Goal: Navigation & Orientation: Find specific page/section

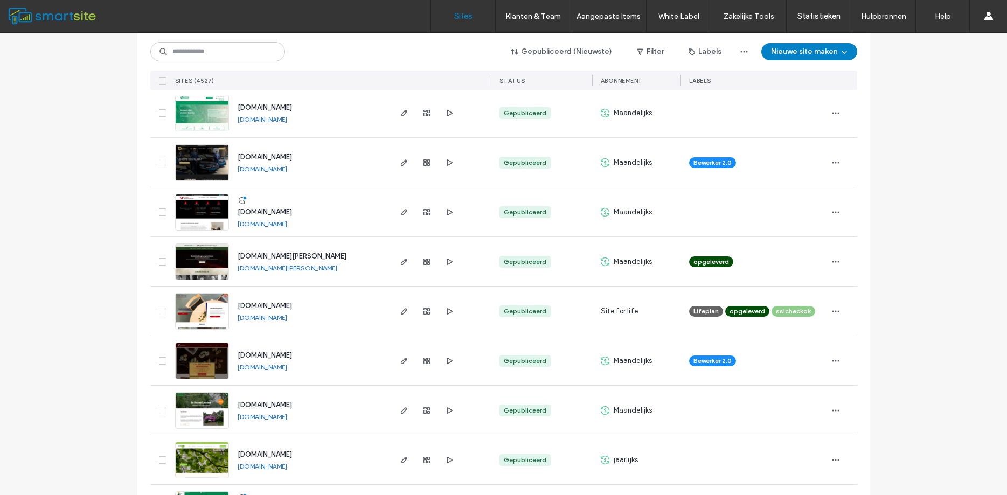
scroll to position [631, 0]
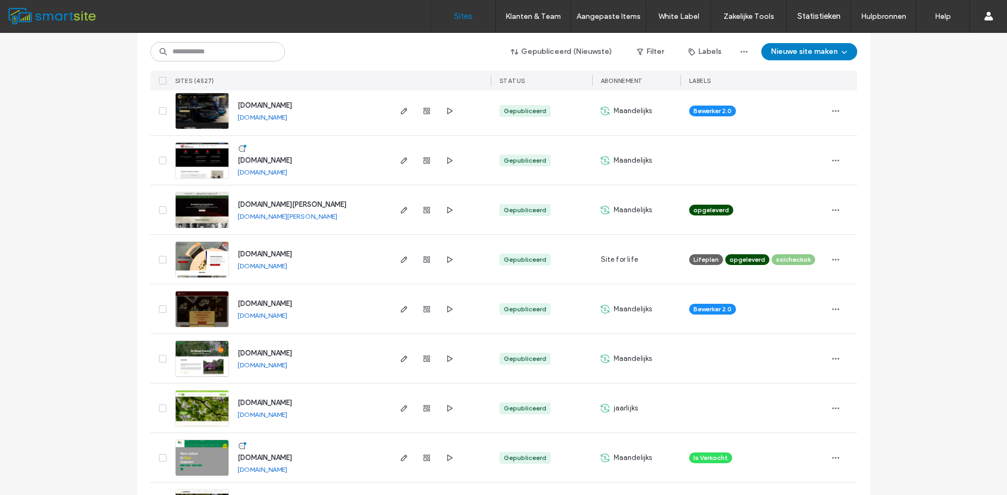
click at [287, 169] on link "[DOMAIN_NAME]" at bounding box center [263, 172] width 50 height 8
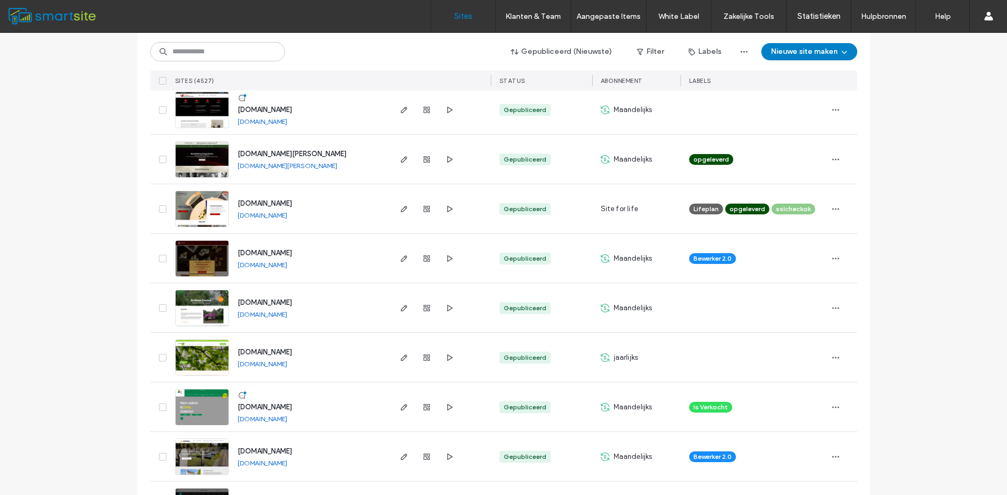
scroll to position [728, 0]
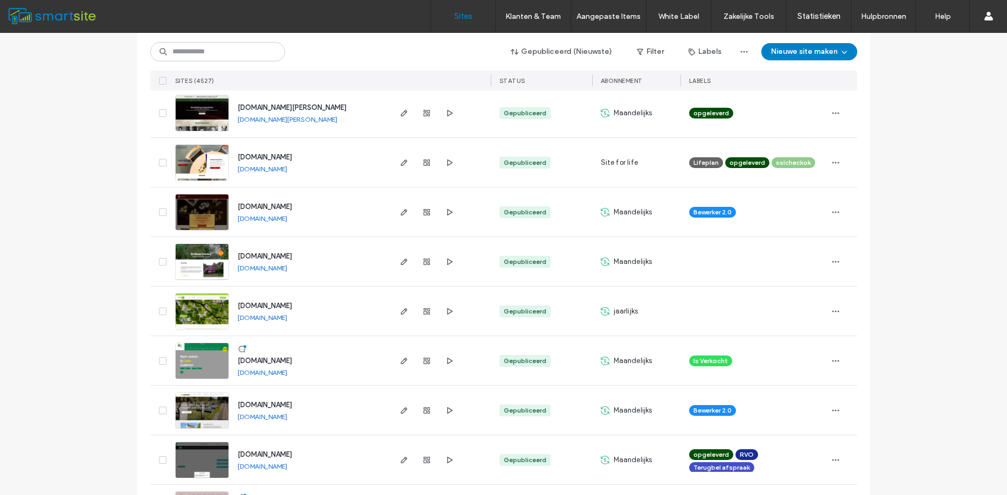
click at [287, 219] on link "[DOMAIN_NAME]" at bounding box center [263, 219] width 50 height 8
click at [263, 319] on link "[DOMAIN_NAME]" at bounding box center [263, 318] width 50 height 8
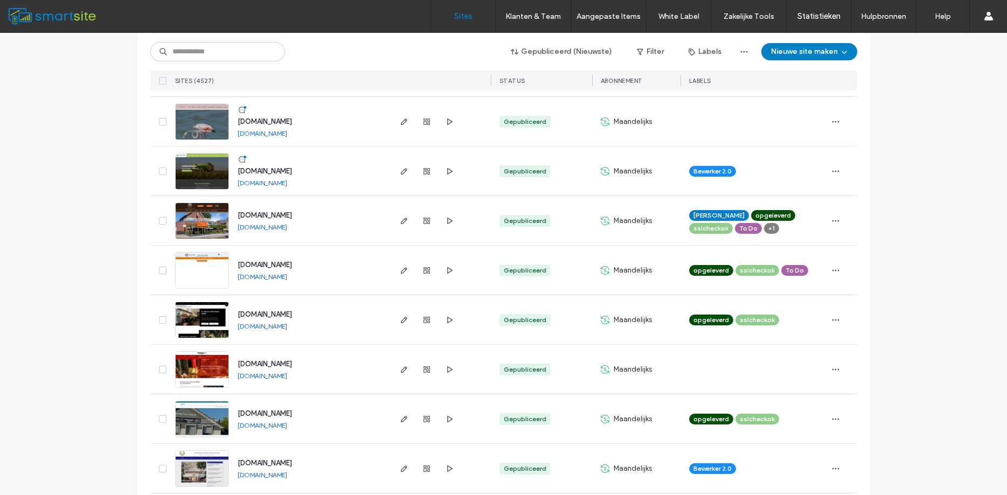
scroll to position [1358, 0]
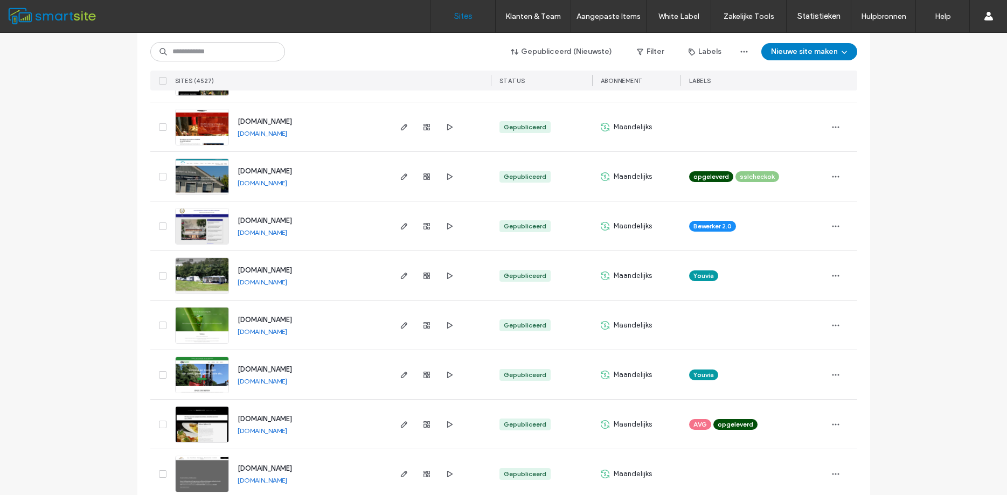
click at [270, 133] on link "[DOMAIN_NAME]" at bounding box center [263, 133] width 50 height 8
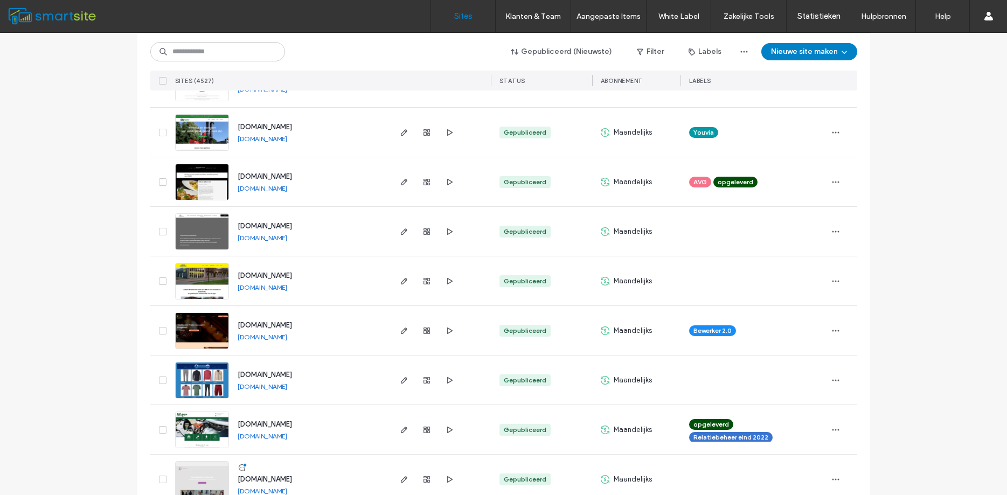
scroll to position [1747, 0]
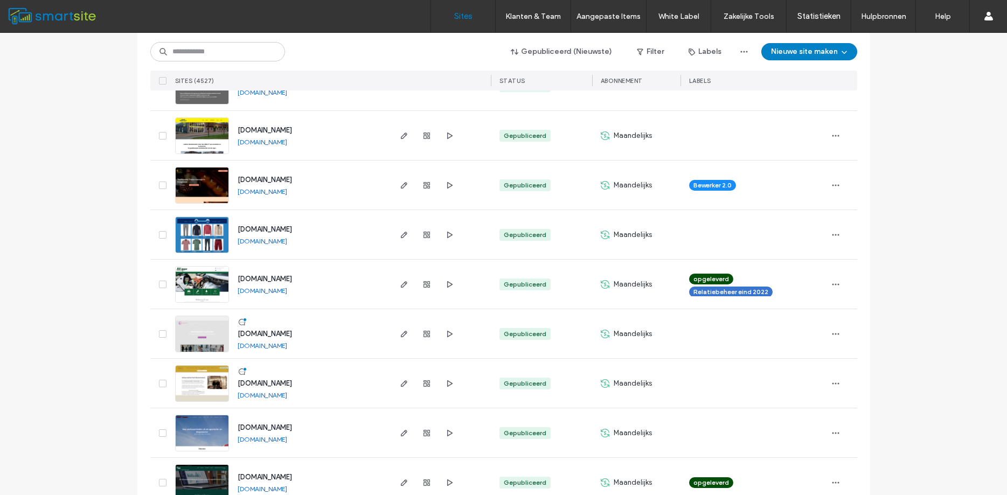
click at [267, 293] on link "[DOMAIN_NAME]" at bounding box center [263, 291] width 50 height 8
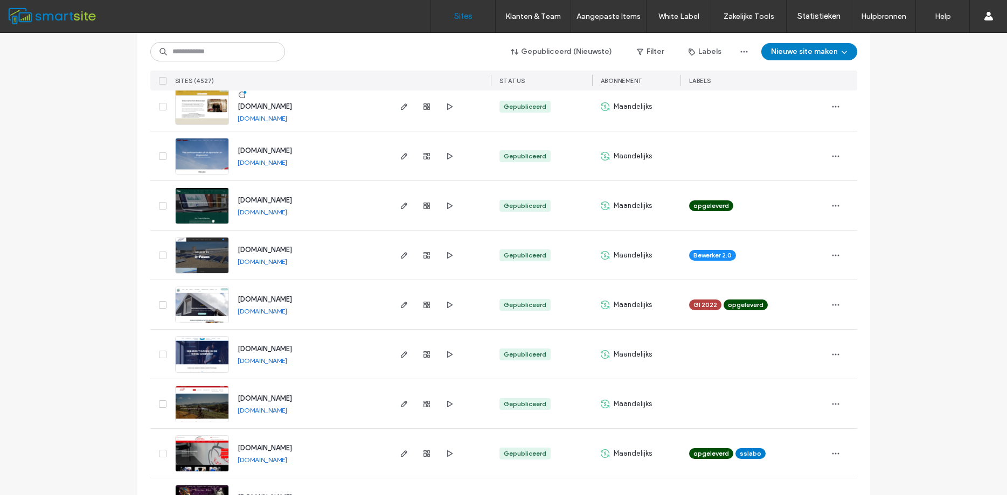
scroll to position [2086, 0]
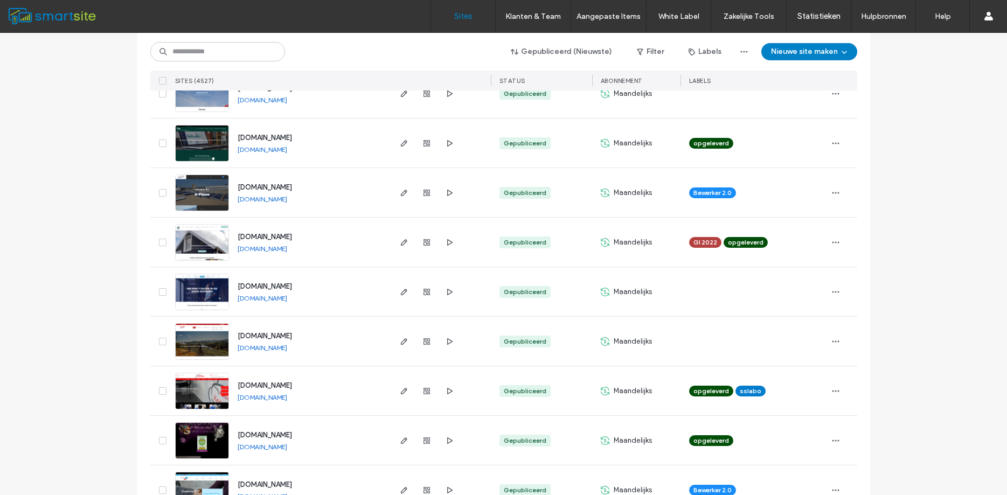
click at [268, 198] on link "[DOMAIN_NAME]" at bounding box center [263, 199] width 50 height 8
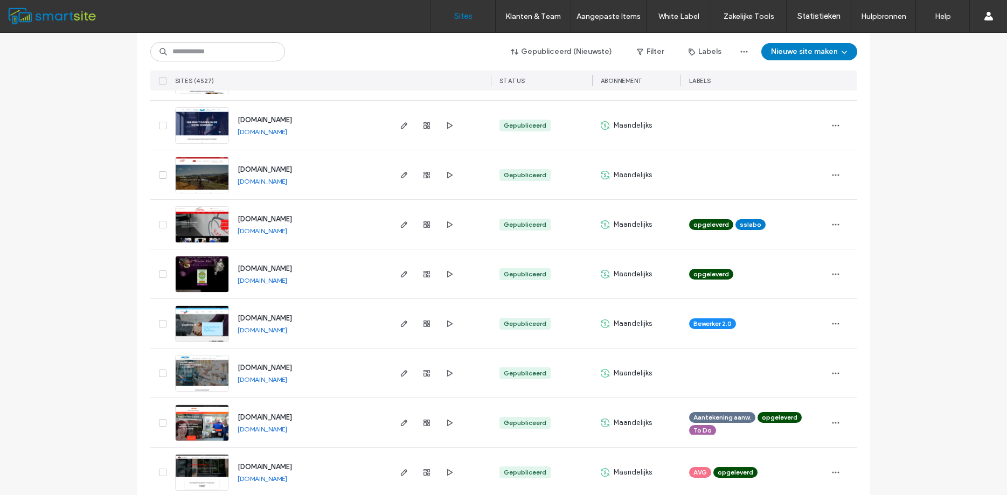
scroll to position [2280, 0]
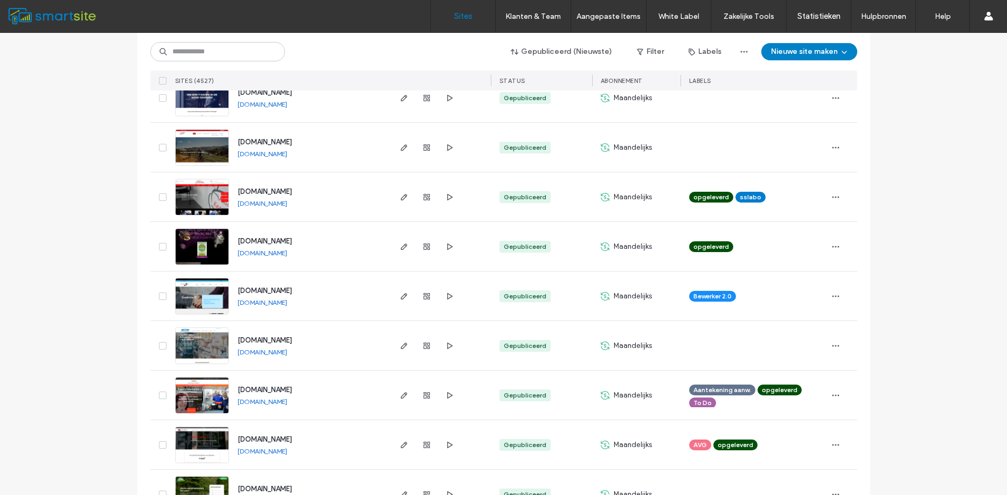
click at [278, 302] on link "[DOMAIN_NAME]" at bounding box center [263, 303] width 50 height 8
click at [278, 257] on link "[DOMAIN_NAME]" at bounding box center [263, 253] width 50 height 8
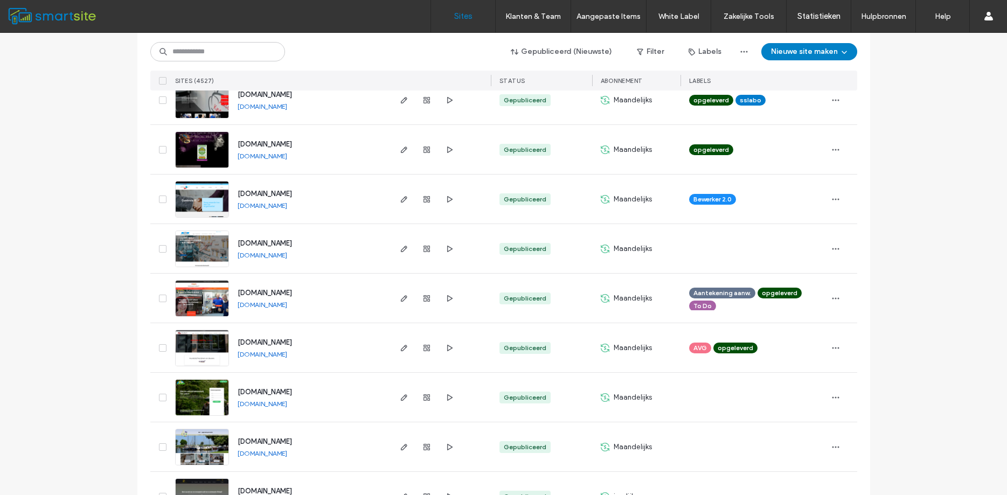
click at [266, 251] on link "[DOMAIN_NAME]" at bounding box center [263, 255] width 50 height 8
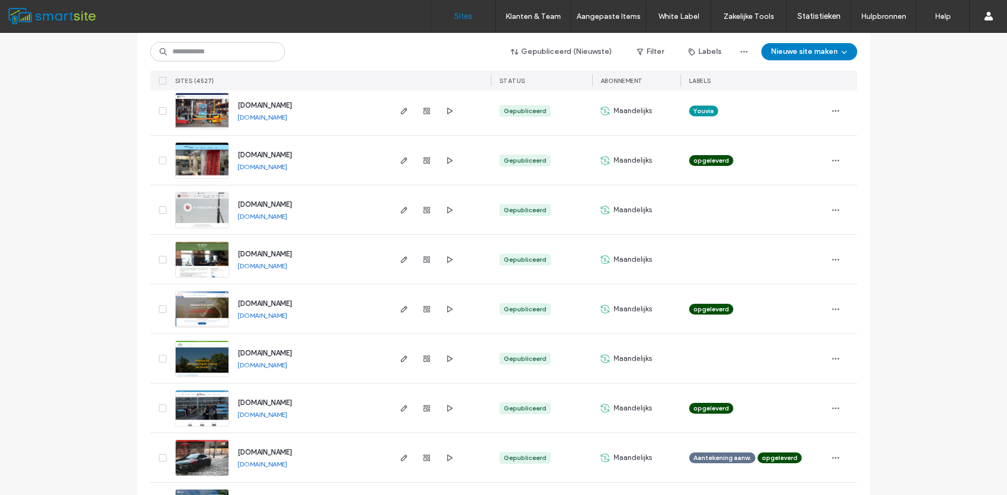
scroll to position [3056, 0]
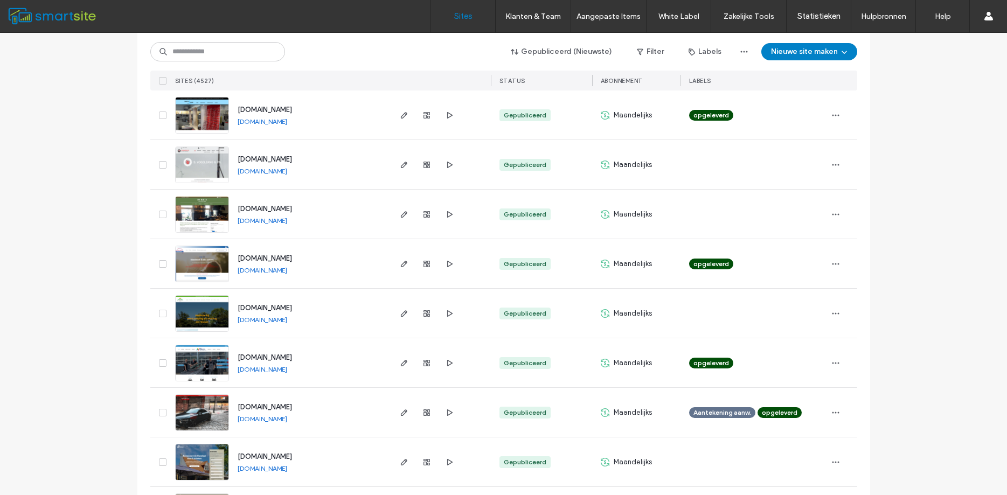
click at [268, 271] on link "[DOMAIN_NAME]" at bounding box center [263, 270] width 50 height 8
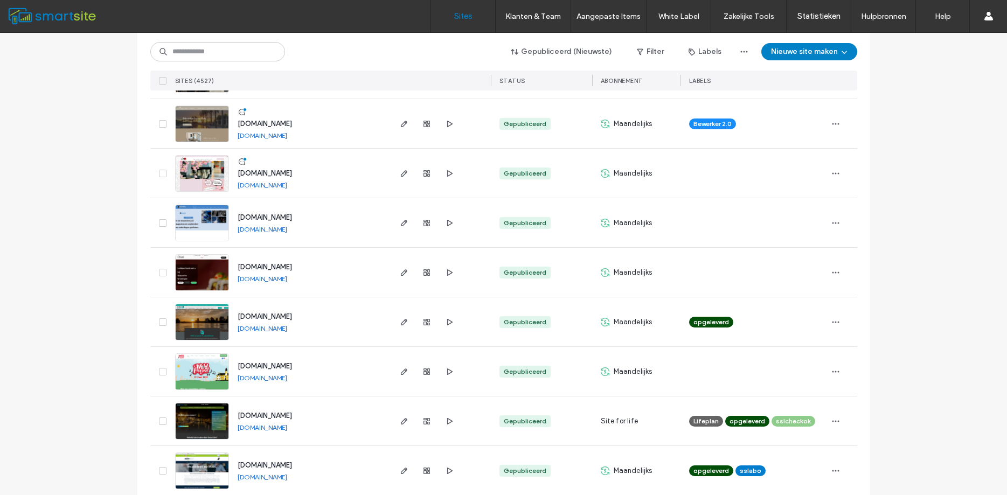
scroll to position [3484, 0]
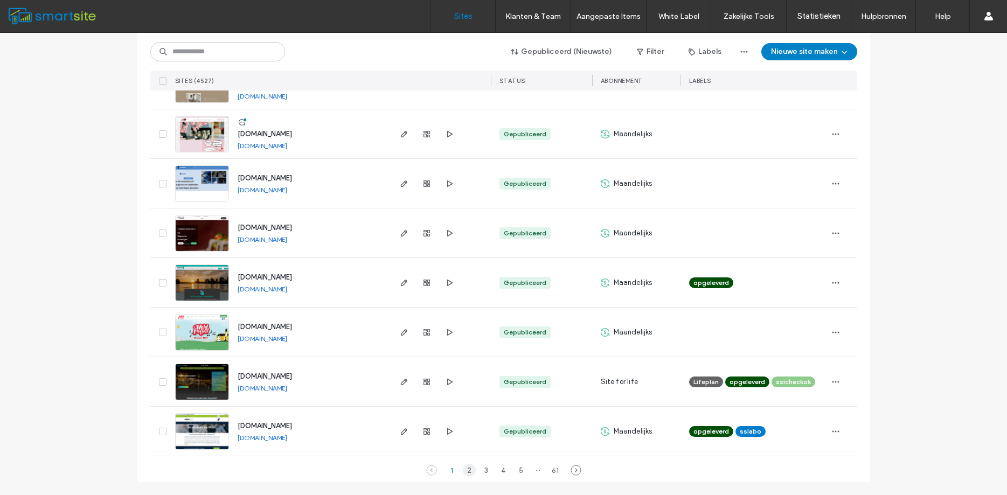
click at [469, 471] on div "2" at bounding box center [469, 470] width 13 height 13
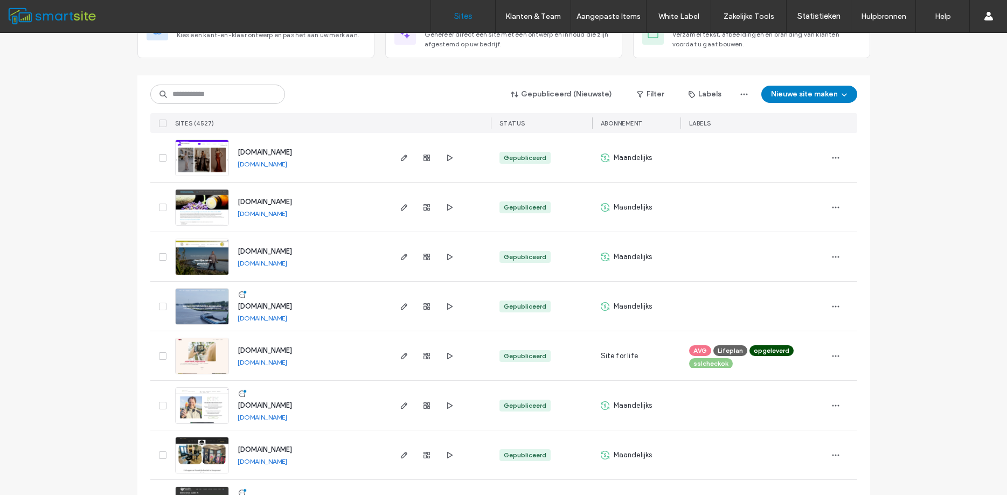
scroll to position [0, 0]
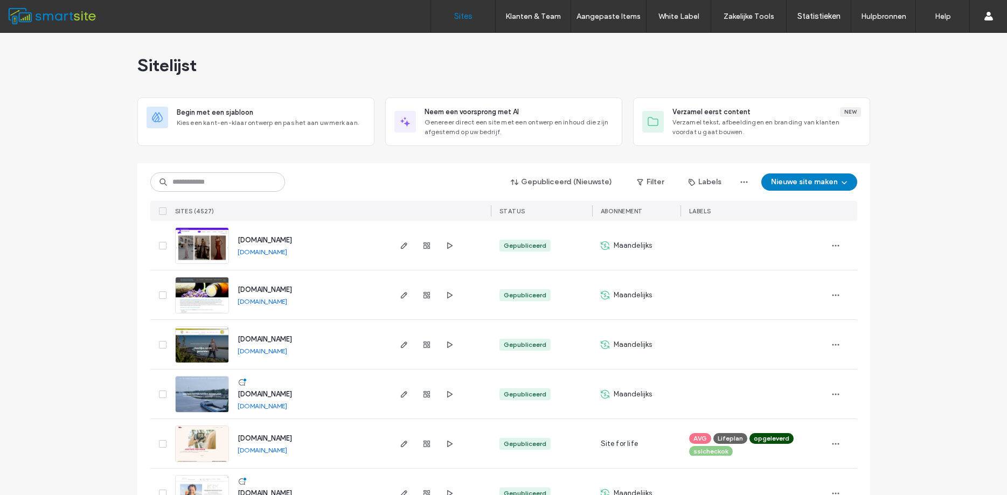
click at [268, 252] on link "[DOMAIN_NAME]" at bounding box center [263, 252] width 50 height 8
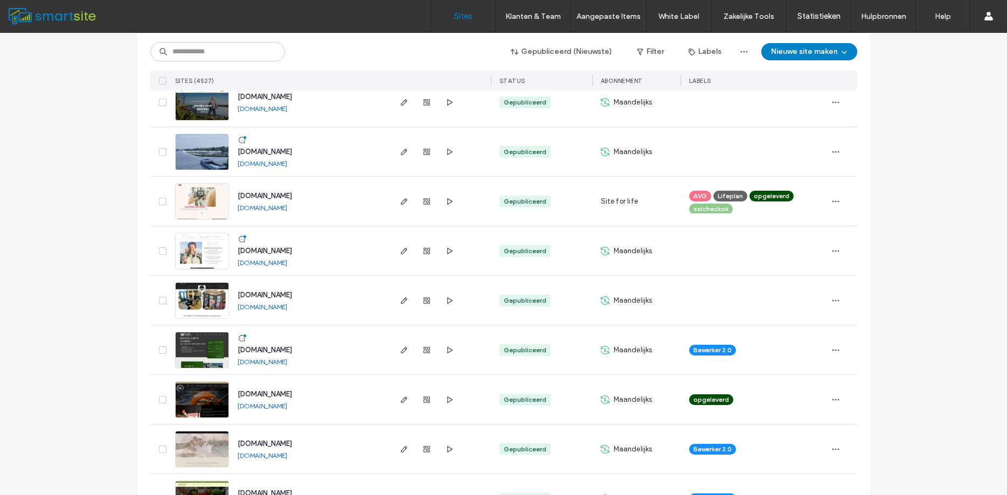
scroll to position [388, 0]
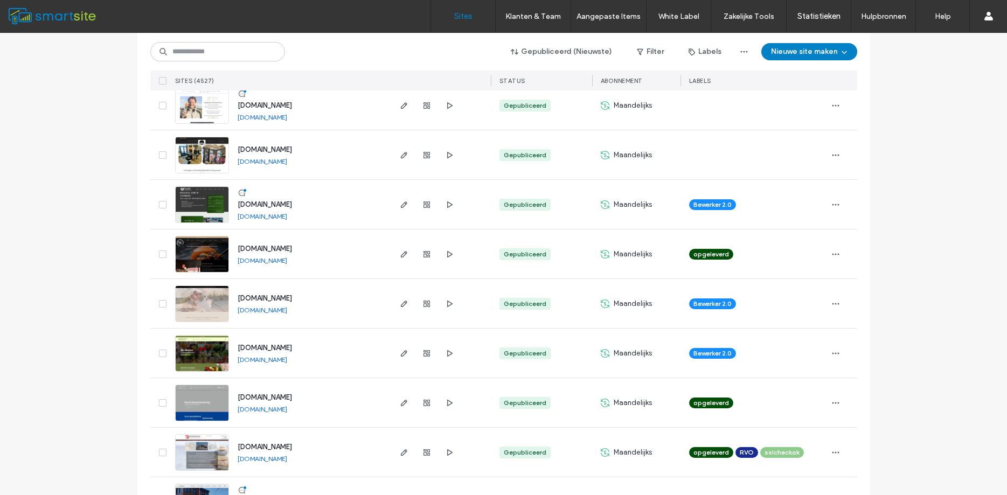
click at [259, 218] on link "[DOMAIN_NAME]" at bounding box center [263, 216] width 50 height 8
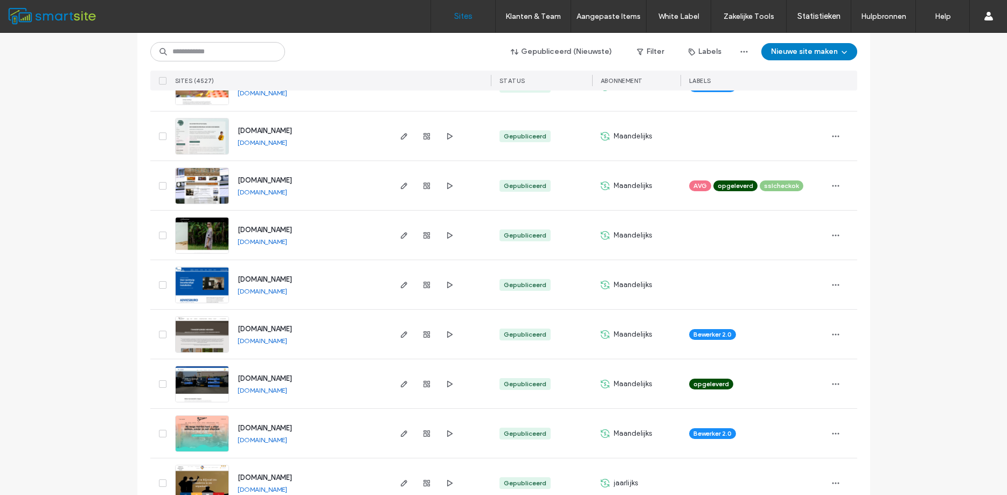
scroll to position [1019, 0]
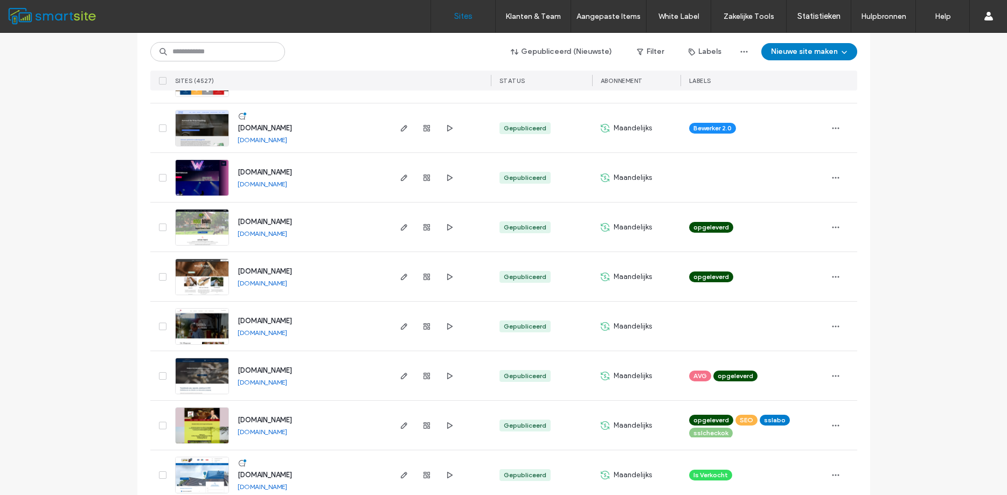
scroll to position [1310, 0]
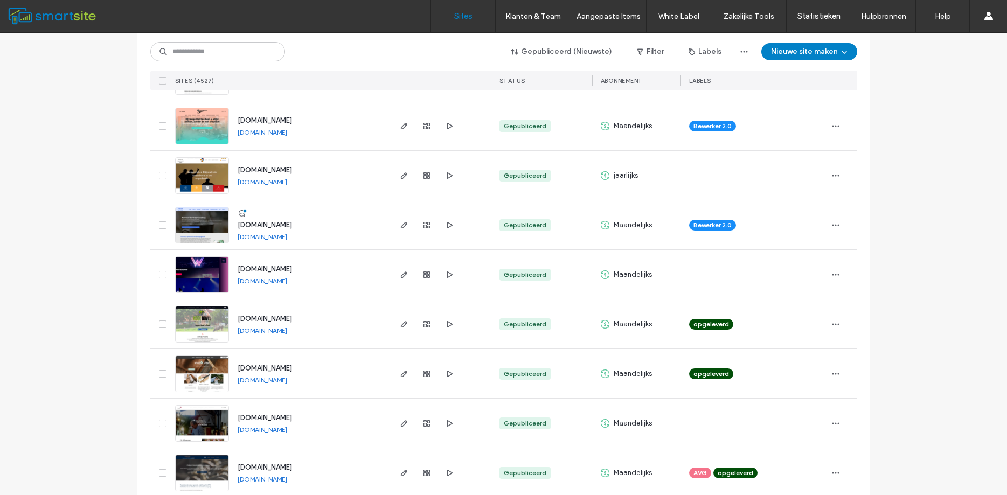
click at [287, 236] on link "[DOMAIN_NAME]" at bounding box center [263, 237] width 50 height 8
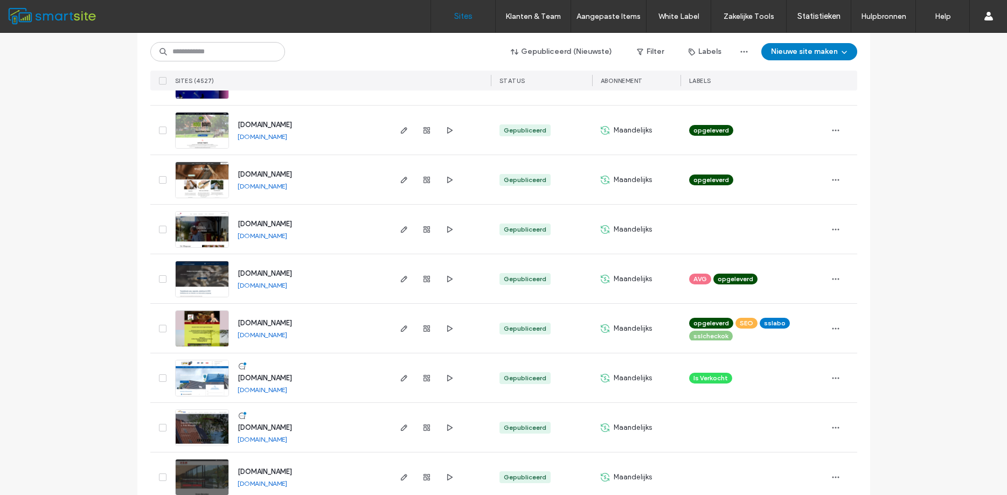
click at [287, 286] on link "[DOMAIN_NAME]" at bounding box center [263, 285] width 50 height 8
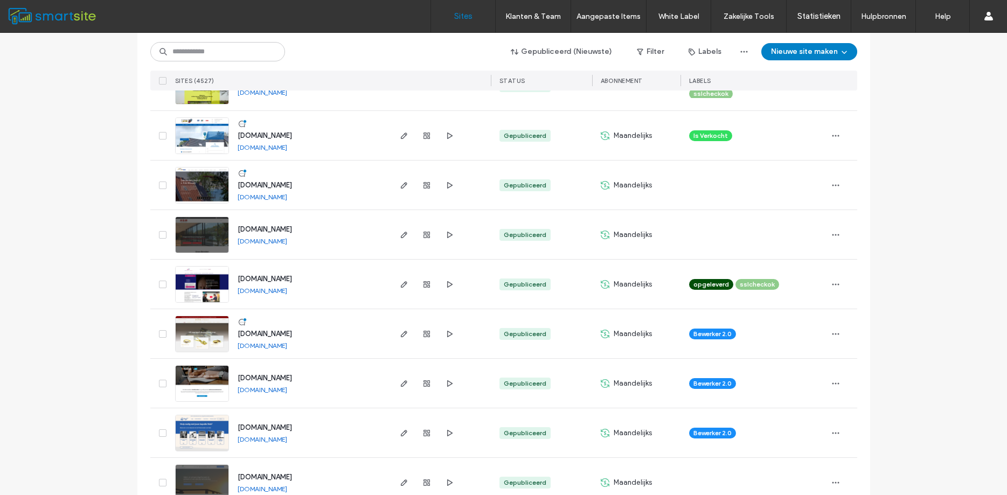
click at [270, 393] on link "[DOMAIN_NAME]" at bounding box center [263, 390] width 50 height 8
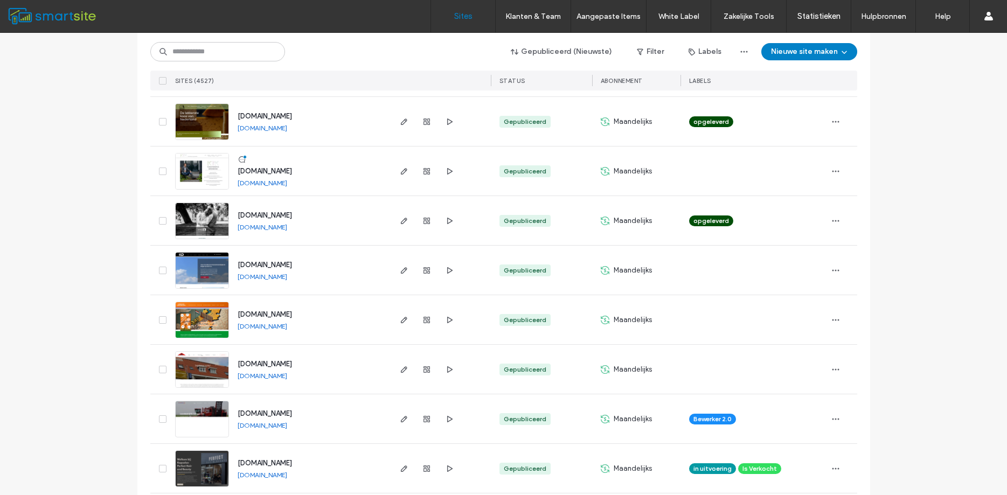
scroll to position [3484, 0]
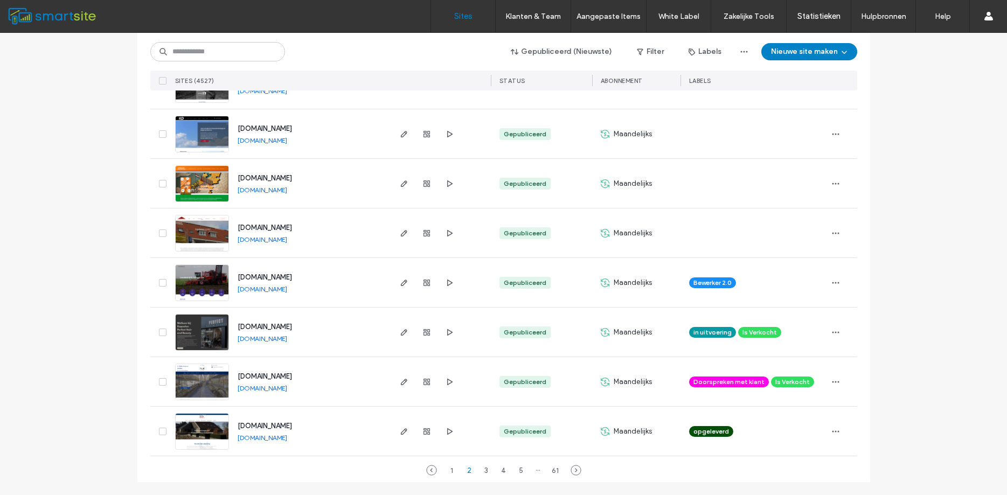
click at [284, 439] on link "[DOMAIN_NAME]" at bounding box center [263, 438] width 50 height 8
click at [486, 472] on div "3" at bounding box center [486, 470] width 13 height 13
